Goal: Task Accomplishment & Management: Manage account settings

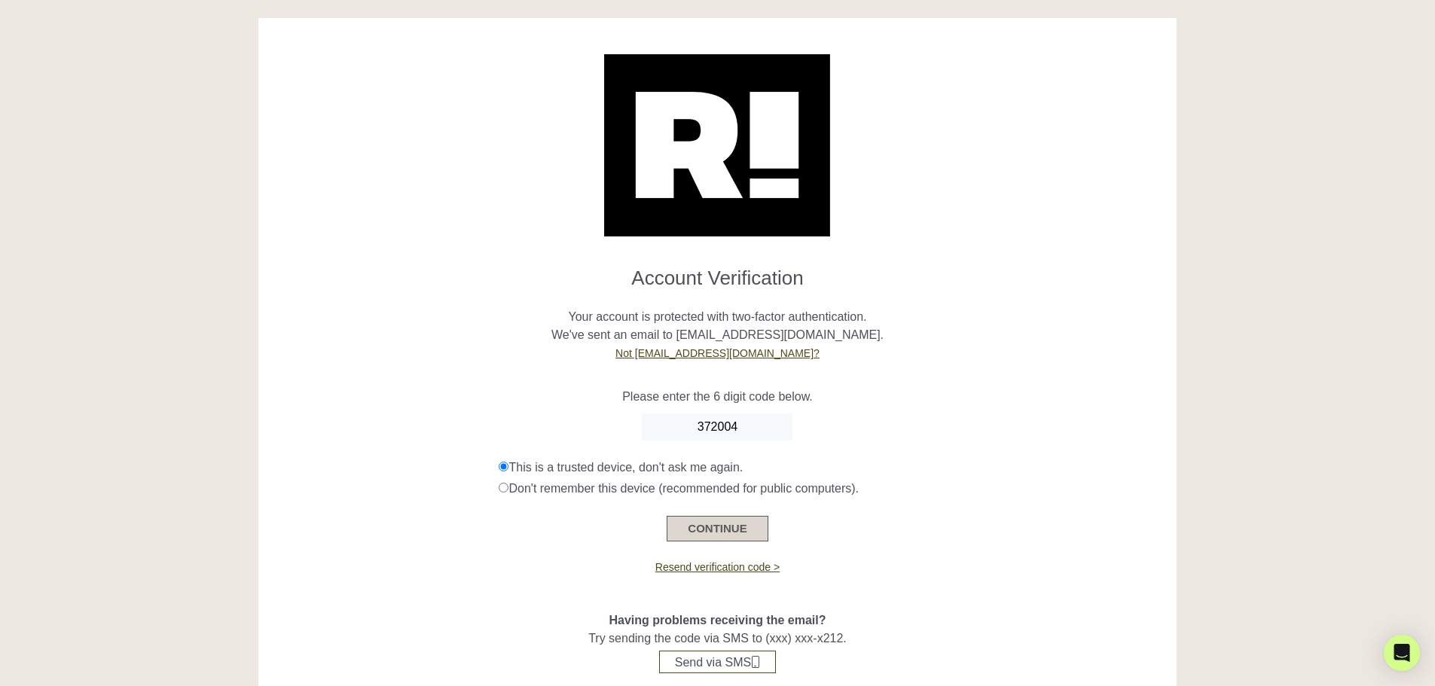
type input "372004"
click at [725, 530] on button "CONTINUE" at bounding box center [717, 529] width 101 height 26
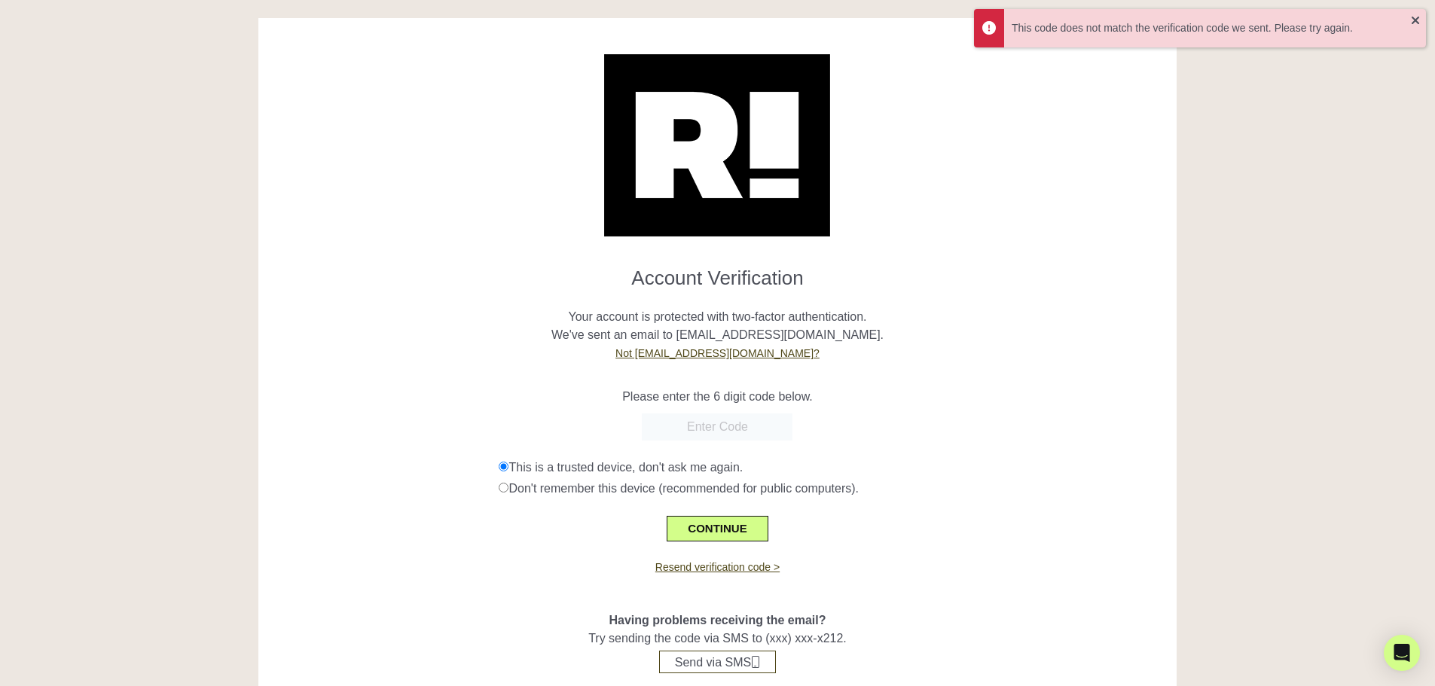
click at [754, 426] on input "text" at bounding box center [717, 427] width 151 height 27
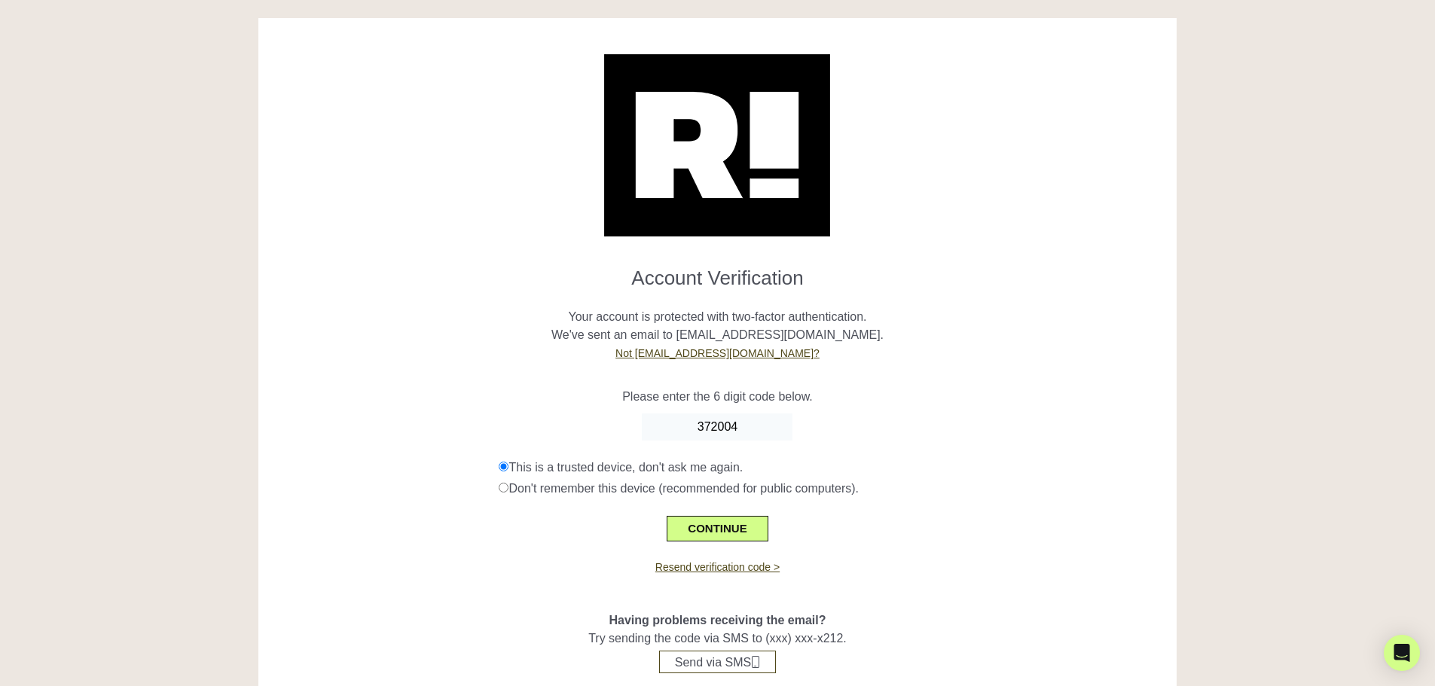
click at [1036, 399] on p "Please enter the 6 digit code below." at bounding box center [718, 397] width 896 height 18
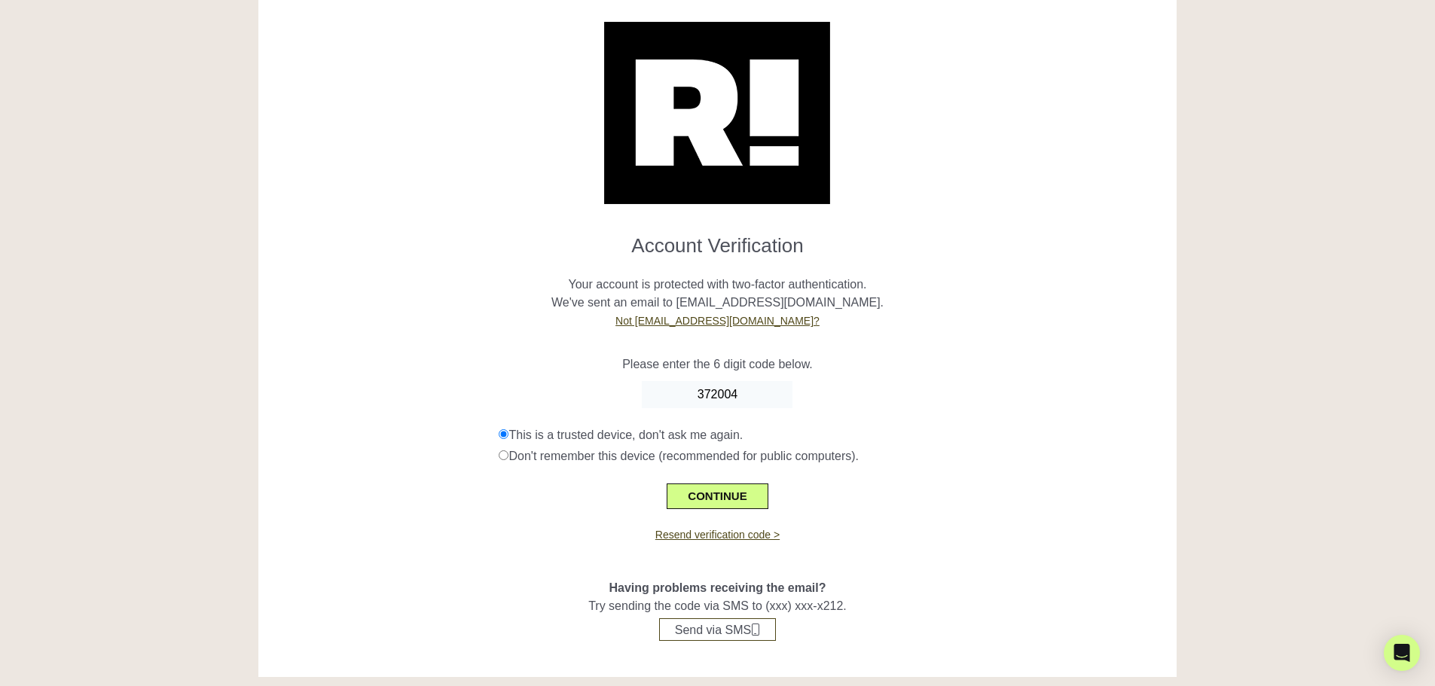
scroll to position [46, 0]
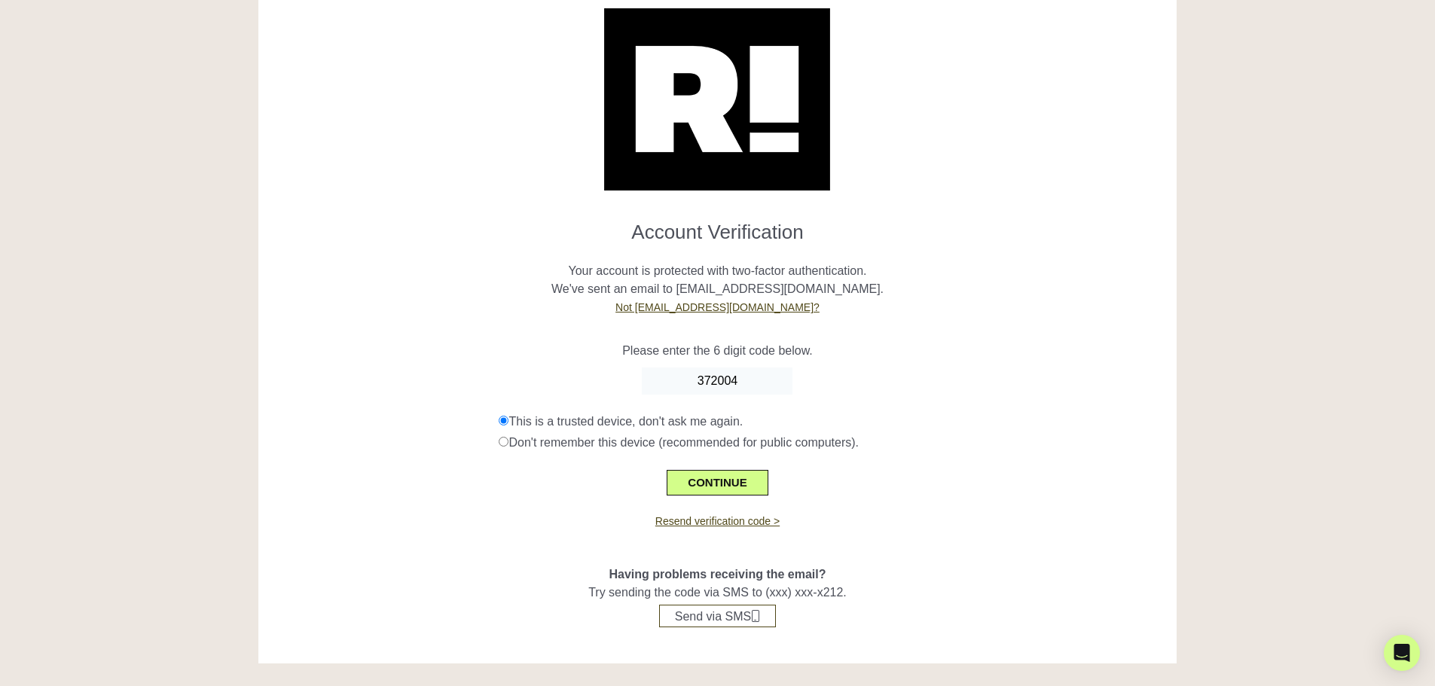
drag, startPoint x: 759, startPoint y: 383, endPoint x: 654, endPoint y: 367, distance: 106.0
click at [654, 367] on form "Account Verification Your account is protected with two-factor authentication. …" at bounding box center [718, 352] width 896 height 287
click at [720, 522] on link "Resend verification code >" at bounding box center [717, 521] width 124 height 12
drag, startPoint x: 762, startPoint y: 374, endPoint x: 686, endPoint y: 368, distance: 77.1
click at [686, 368] on input "372004" at bounding box center [717, 381] width 151 height 27
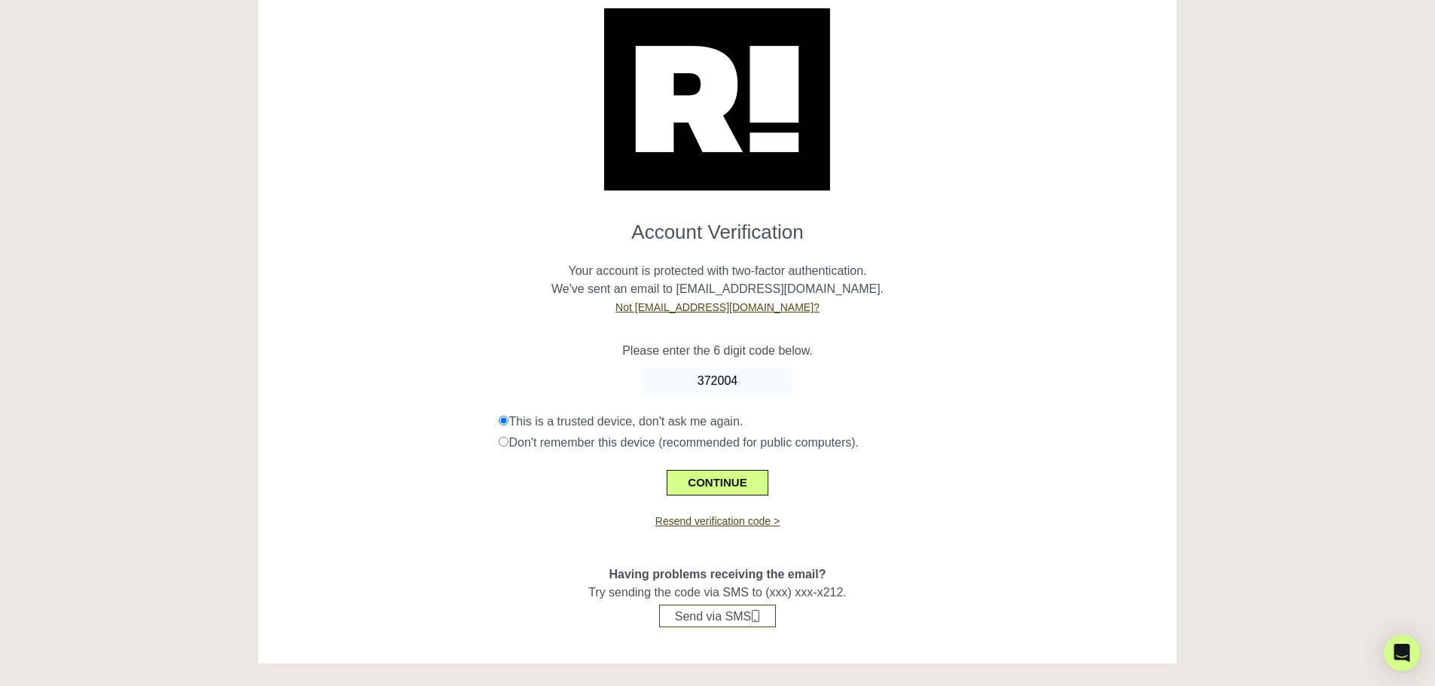
paste input "921736"
type input "921736"
click at [722, 490] on button "CONTINUE" at bounding box center [717, 483] width 101 height 26
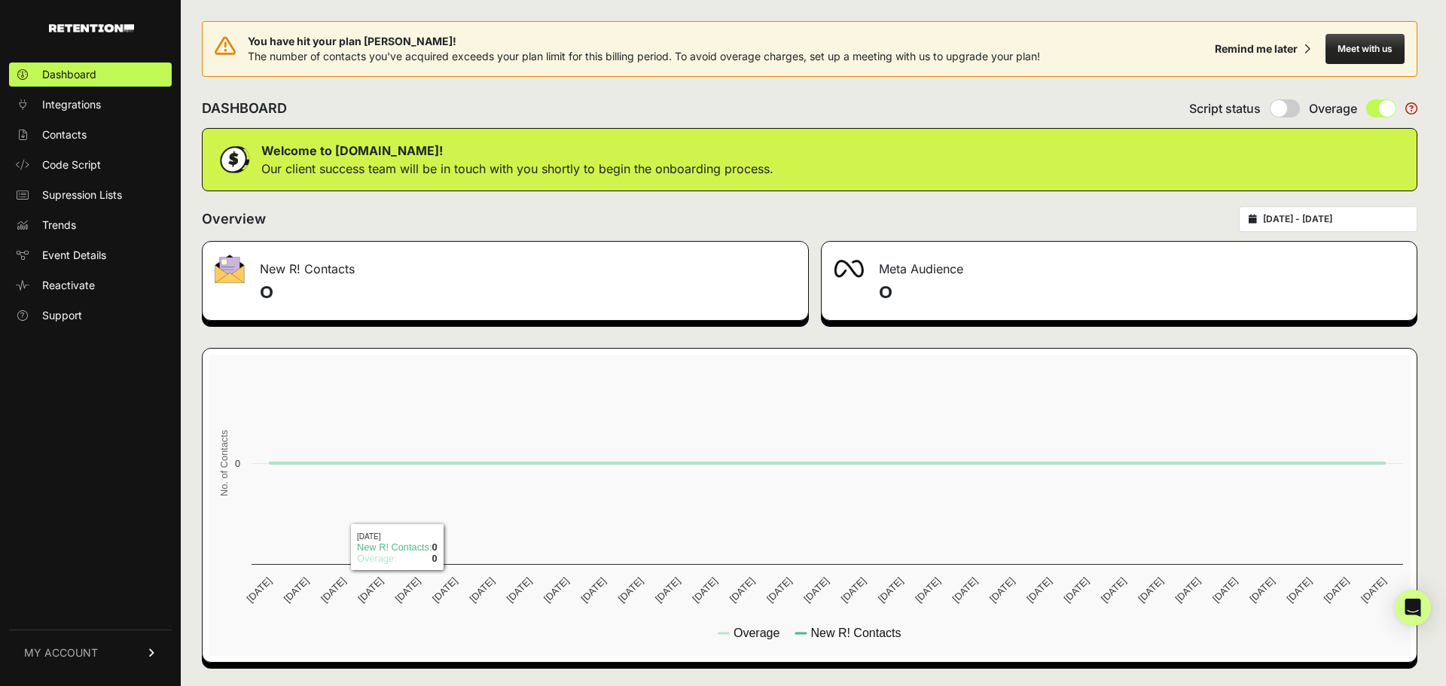
click at [79, 656] on span "MY ACCOUNT" at bounding box center [61, 653] width 74 height 15
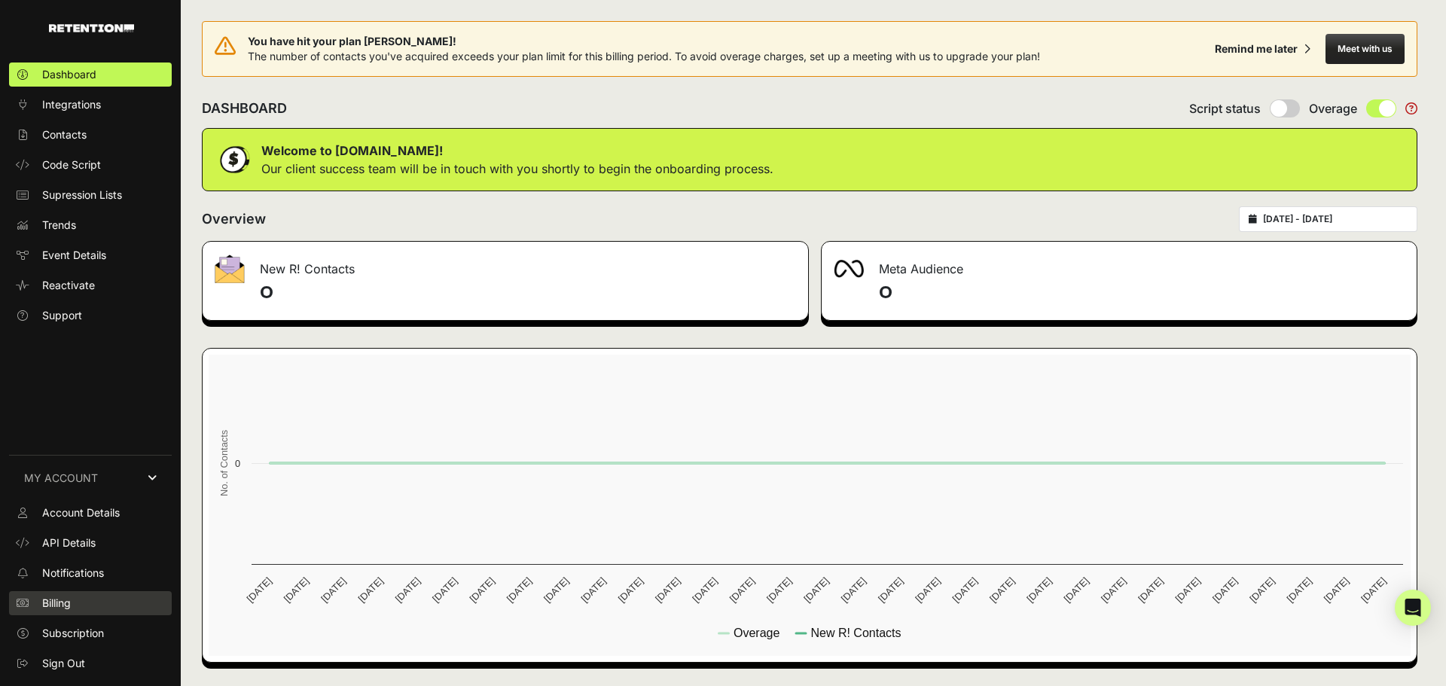
click at [77, 596] on link "Billing" at bounding box center [90, 603] width 163 height 24
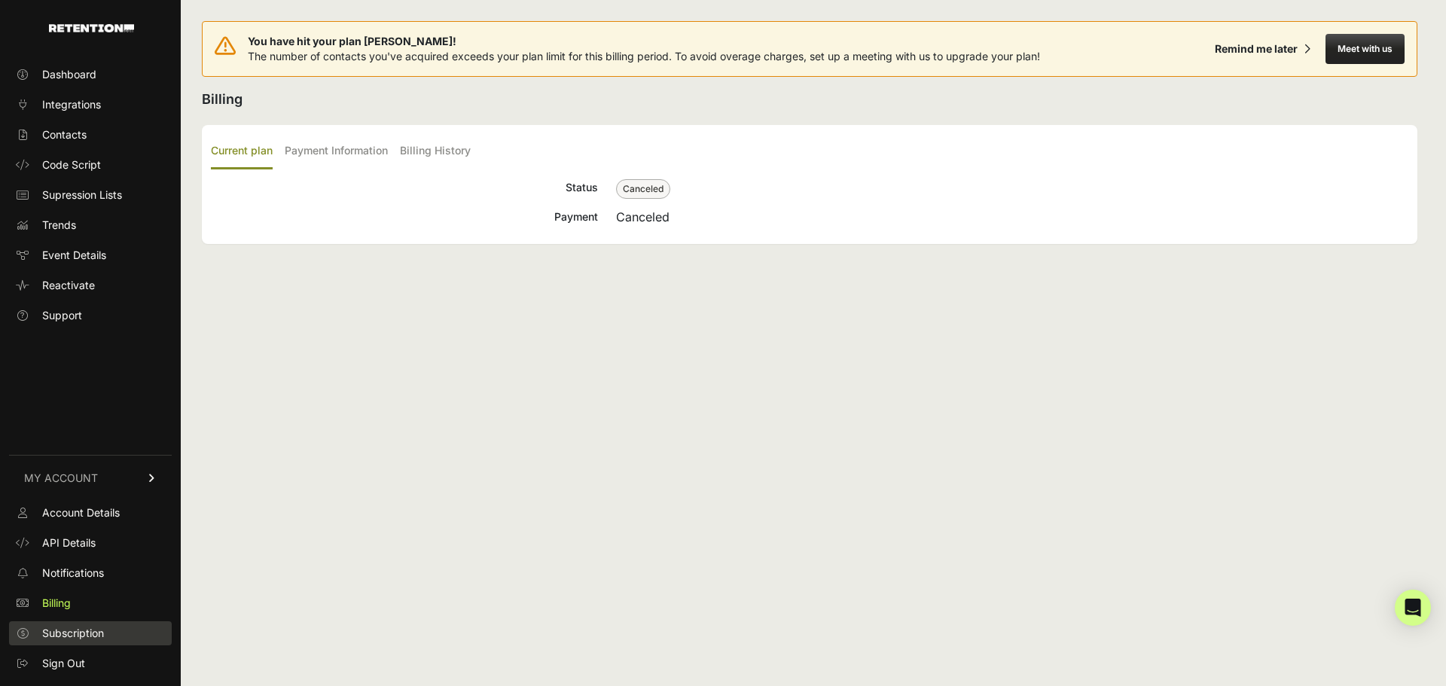
click at [89, 629] on span "Subscription" at bounding box center [73, 633] width 62 height 15
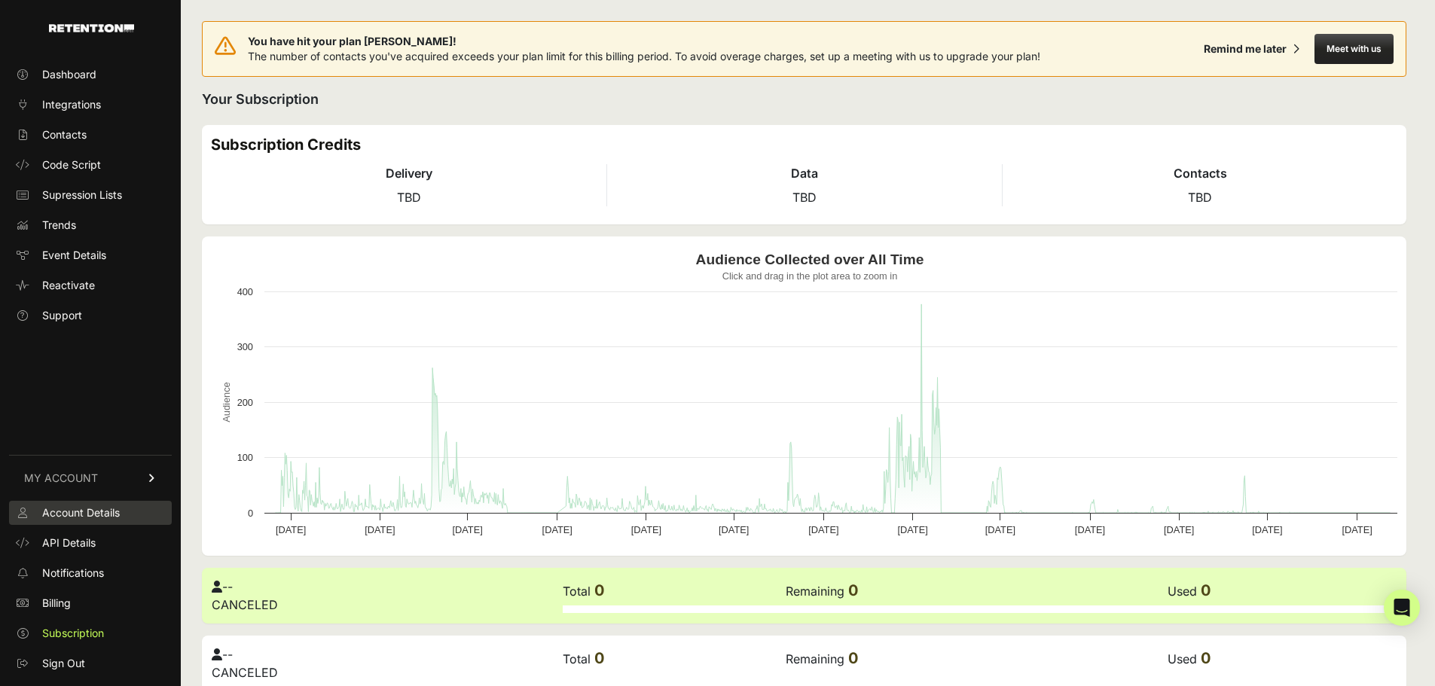
click at [90, 516] on span "Account Details" at bounding box center [81, 512] width 78 height 15
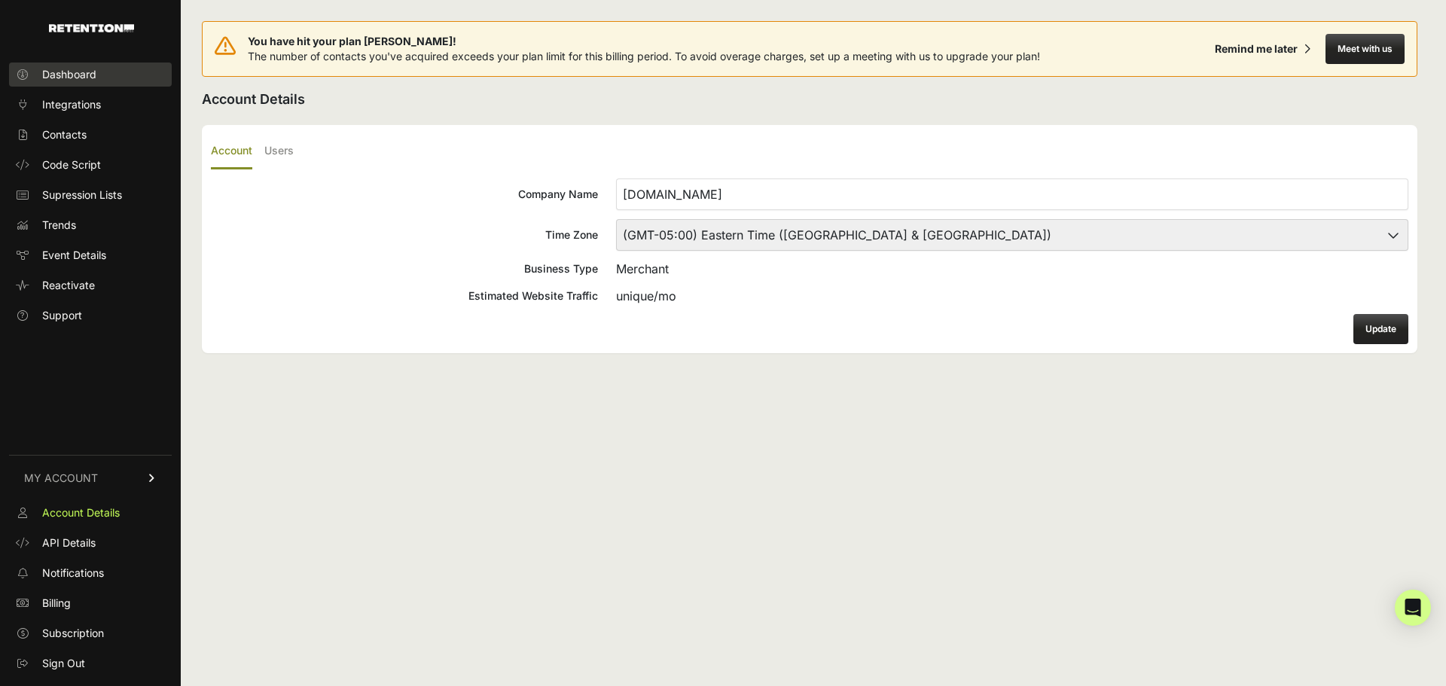
click at [96, 75] on span "Dashboard" at bounding box center [69, 74] width 54 height 15
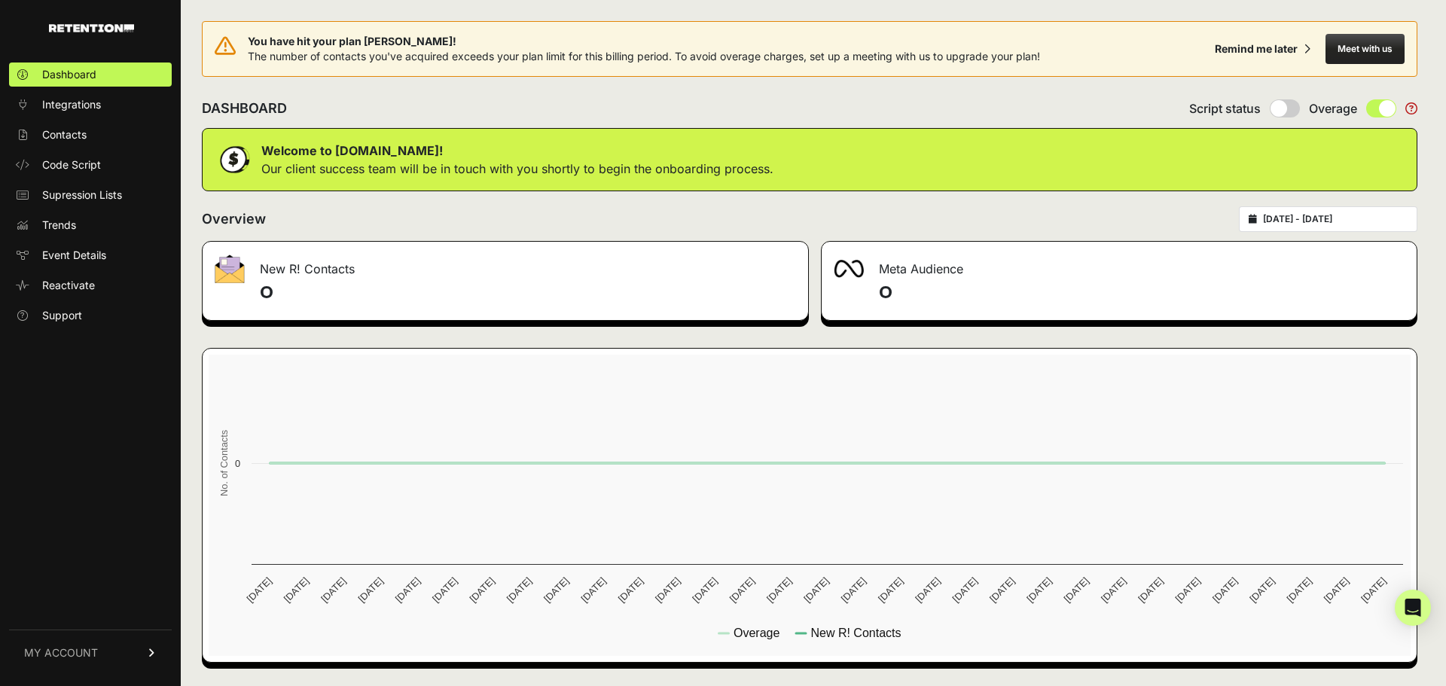
click at [1375, 50] on button "Meet with us" at bounding box center [1365, 49] width 79 height 30
click at [1415, 601] on icon "Open Intercom Messenger" at bounding box center [1412, 608] width 17 height 20
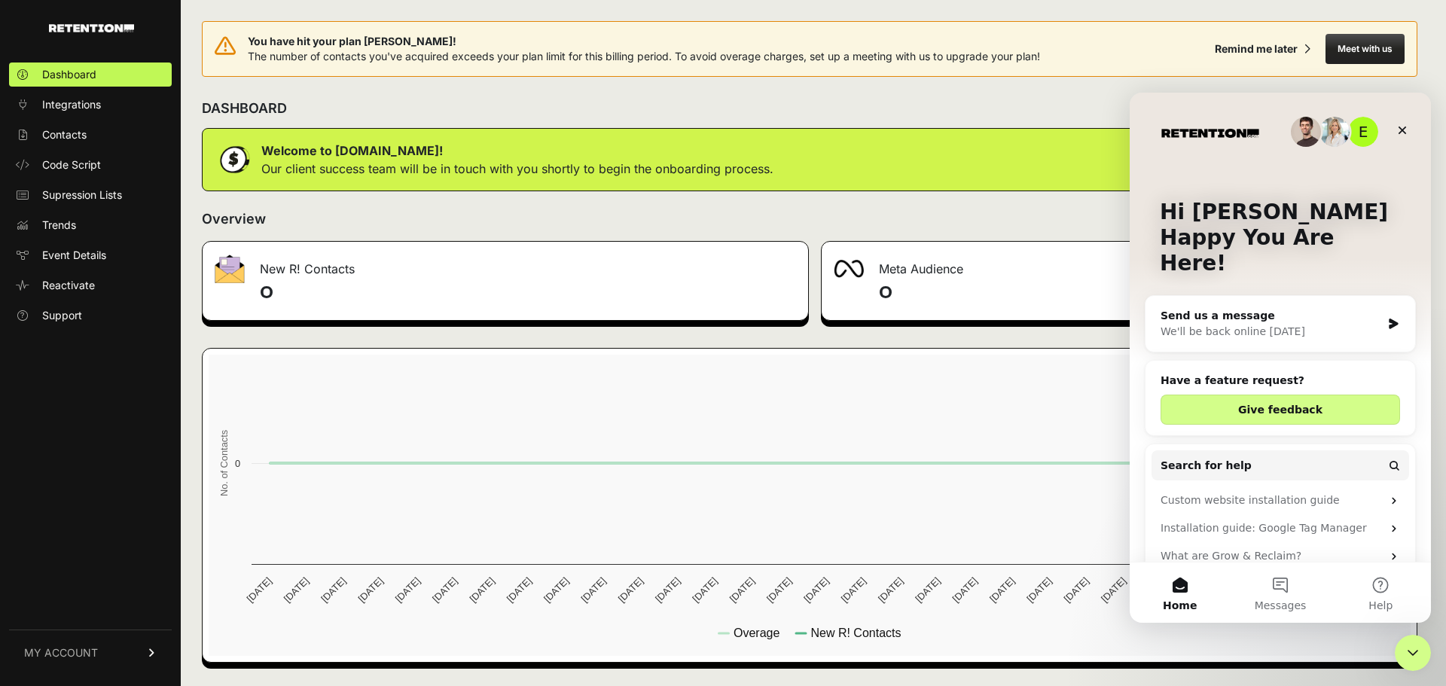
click at [1083, 228] on div "Overview [DATE] - [DATE]" at bounding box center [810, 219] width 1216 height 26
click at [1407, 129] on icon "Close" at bounding box center [1403, 130] width 12 height 12
